Goal: Browse casually: Explore the website without a specific task or goal

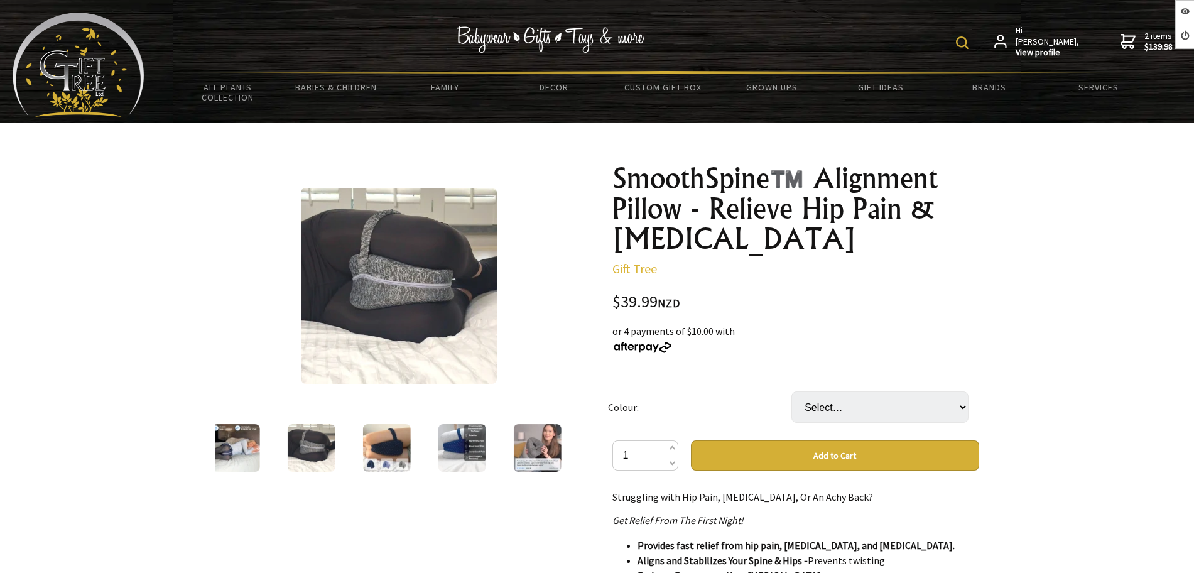
scroll to position [79, 0]
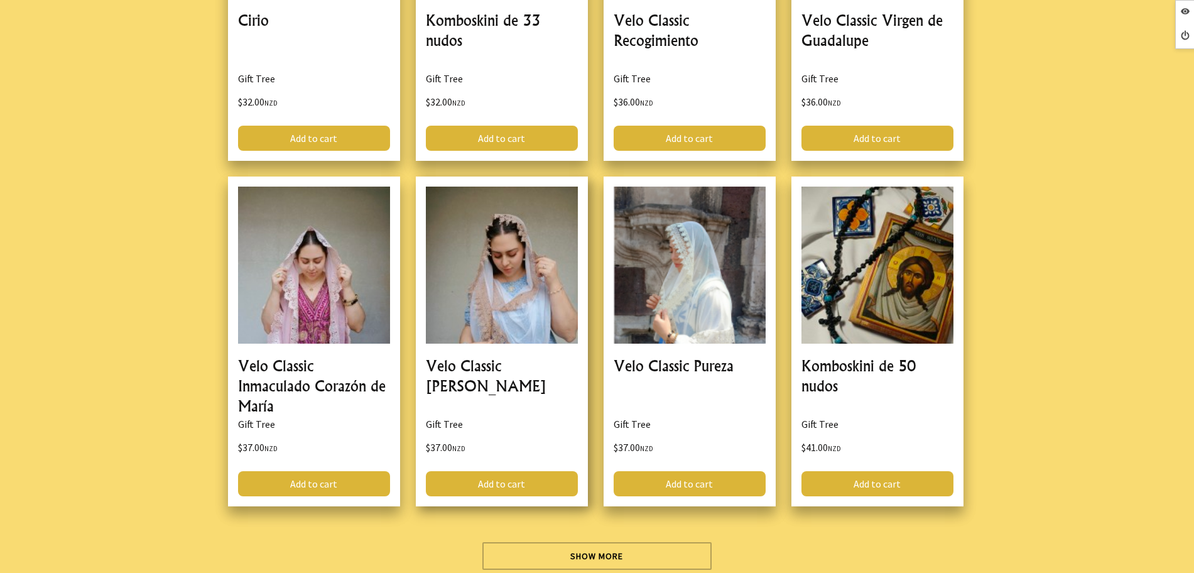
scroll to position [3533, 0]
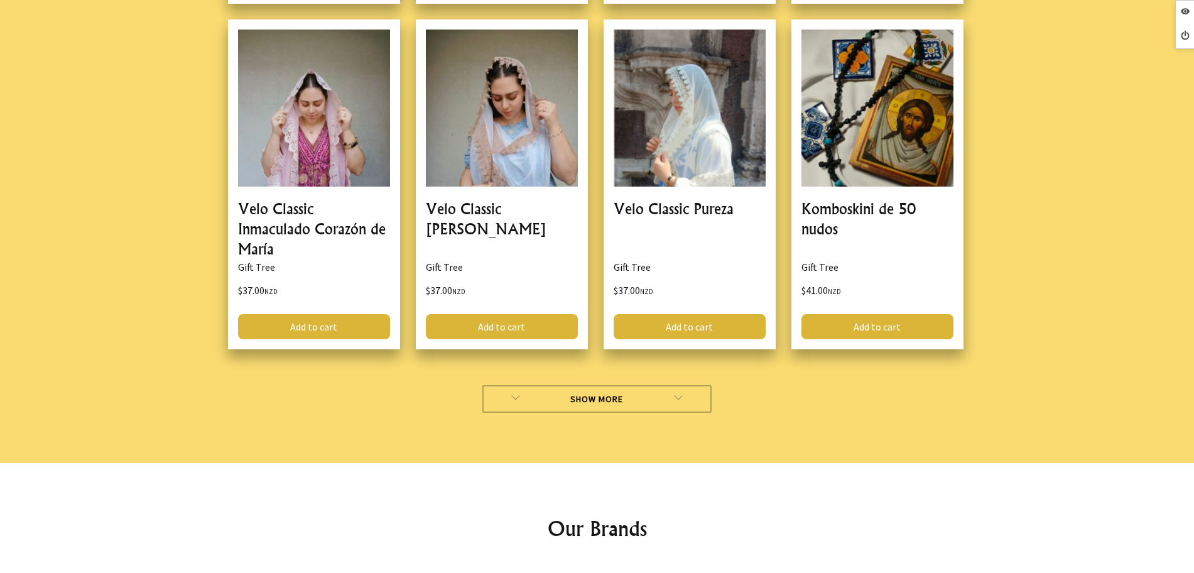
click at [560, 385] on link "Show More" at bounding box center [596, 399] width 229 height 28
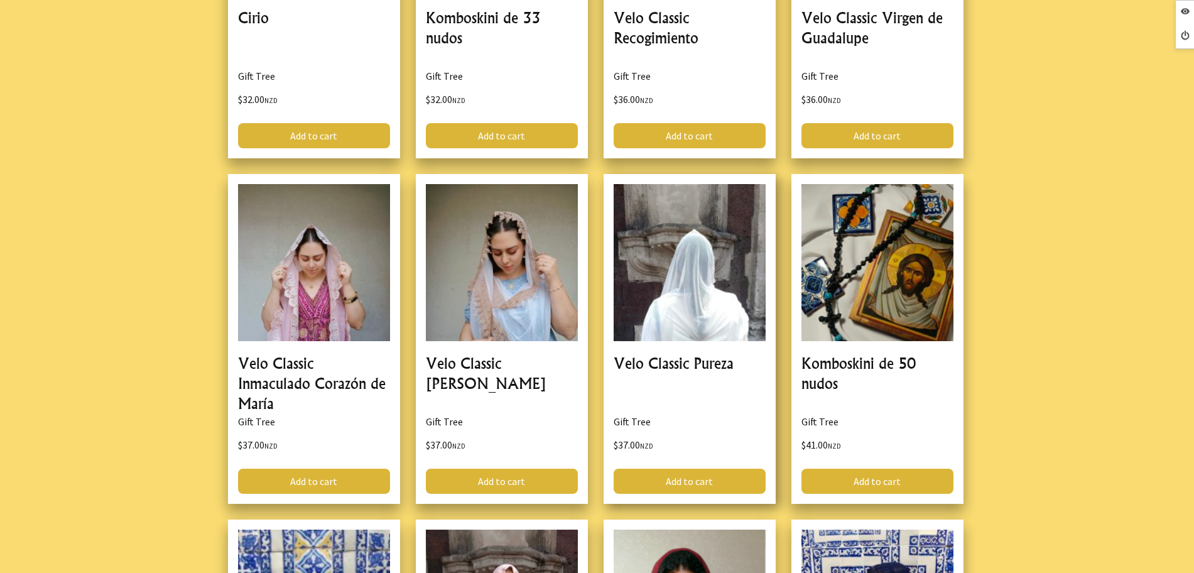
scroll to position [3376, 0]
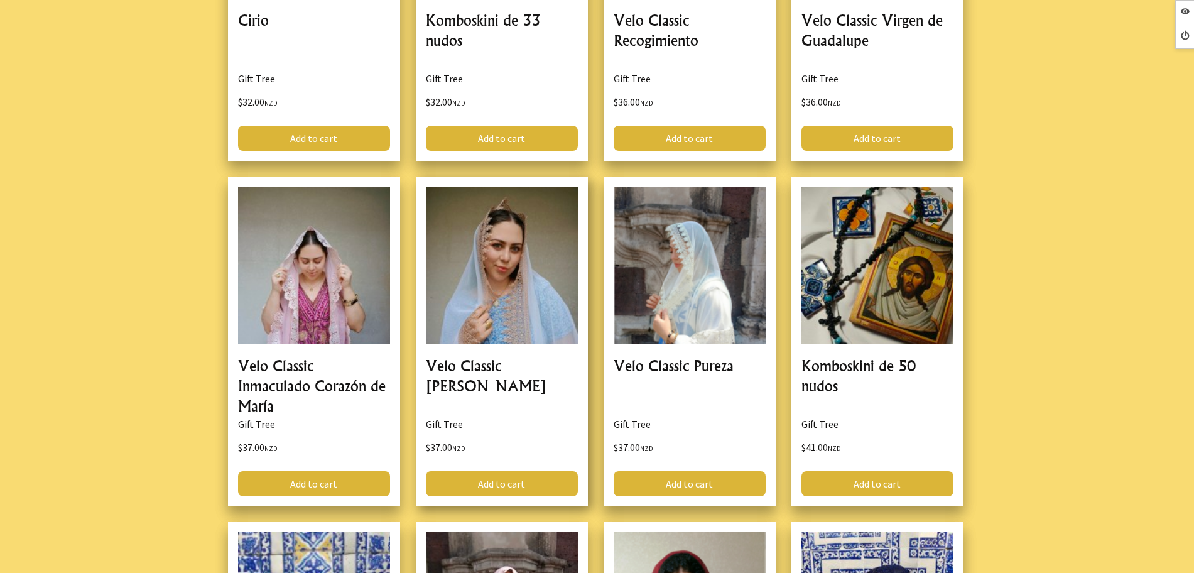
click at [541, 237] on link at bounding box center [502, 341] width 172 height 330
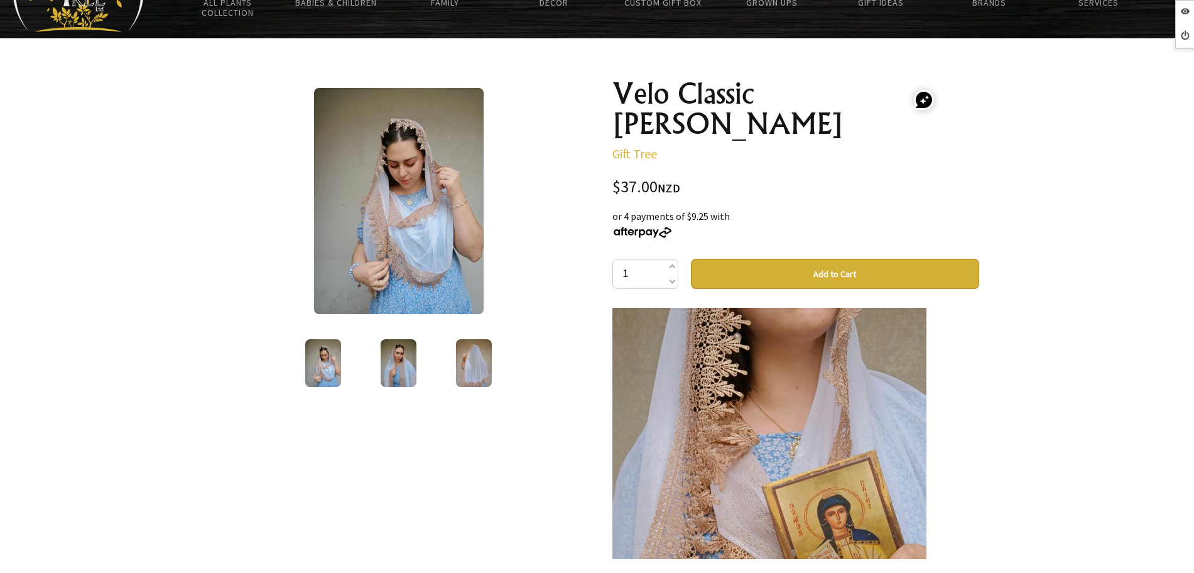
scroll to position [79, 0]
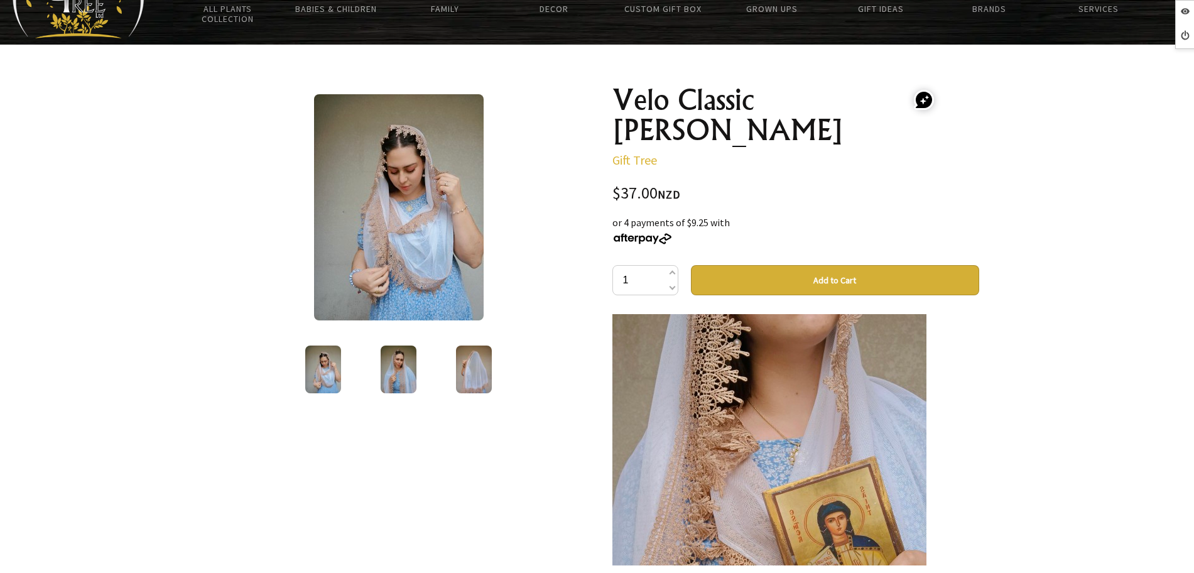
click at [395, 223] on img at bounding box center [399, 207] width 170 height 226
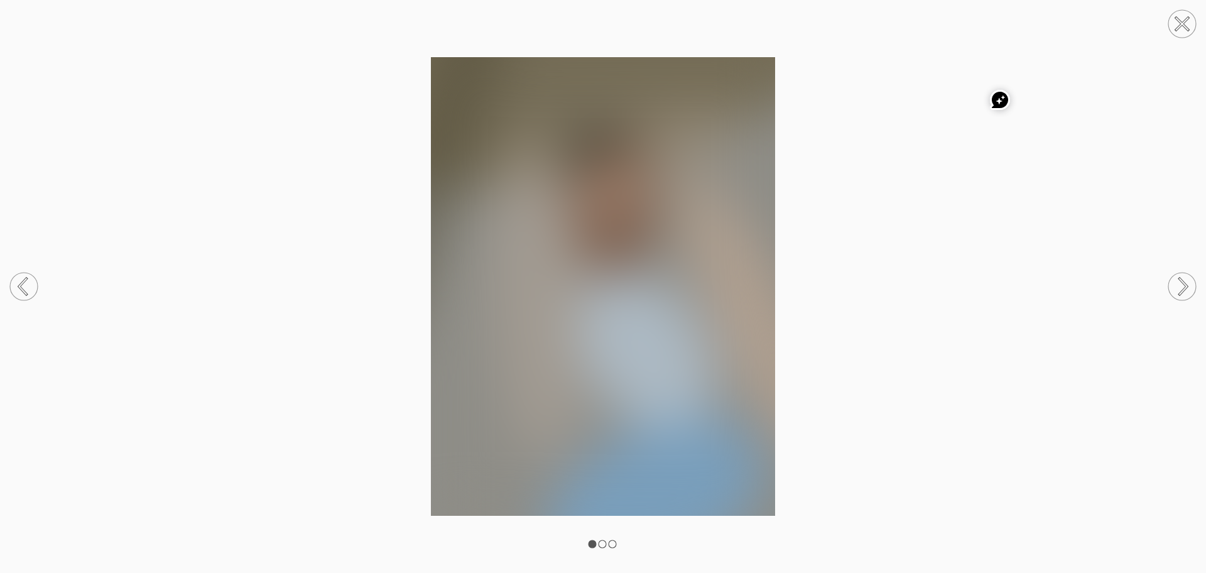
click at [1186, 25] on circle at bounding box center [1182, 24] width 28 height 28
